Goal: Information Seeking & Learning: Learn about a topic

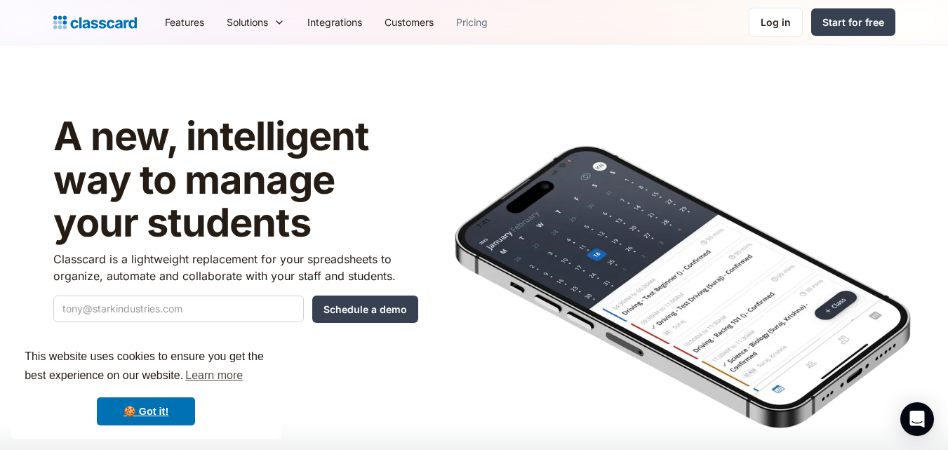
click at [481, 27] on link "Pricing" at bounding box center [472, 22] width 54 height 32
